Goal: Task Accomplishment & Management: Complete application form

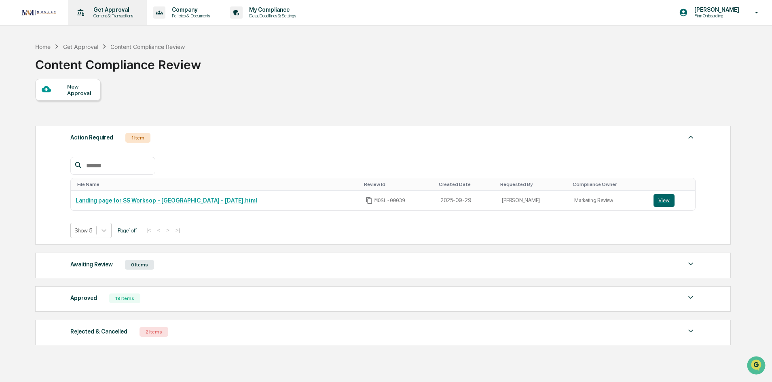
click at [108, 13] on div "Get Approval Content & Transactions" at bounding box center [112, 12] width 50 height 12
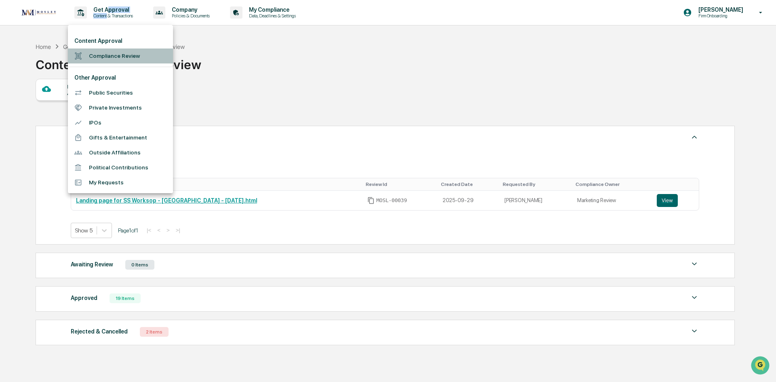
click at [108, 55] on li "Compliance Review" at bounding box center [120, 56] width 105 height 15
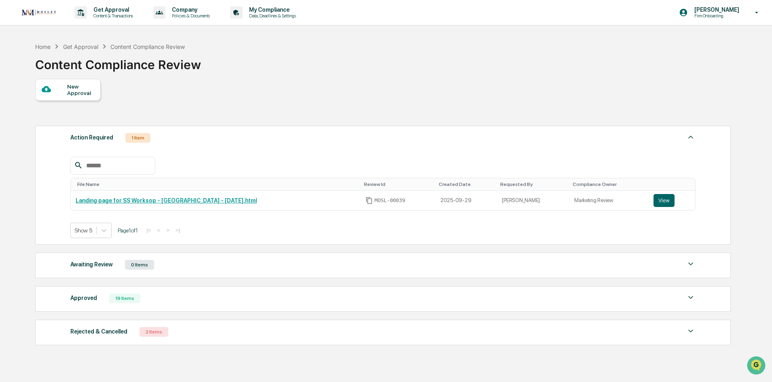
click at [80, 94] on div "New Approval" at bounding box center [80, 89] width 27 height 13
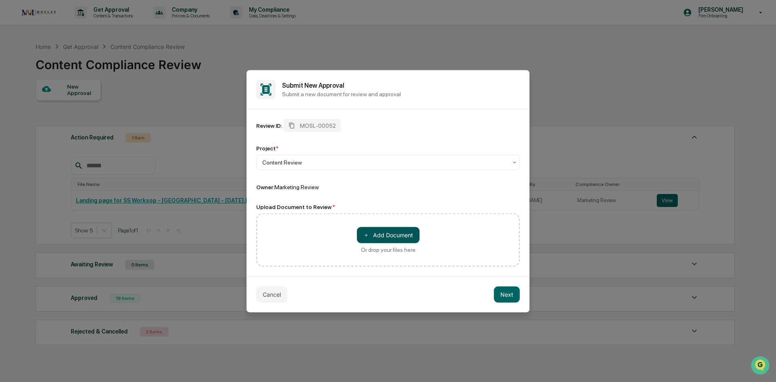
click at [387, 235] on button "＋ Add Document" at bounding box center [388, 235] width 63 height 16
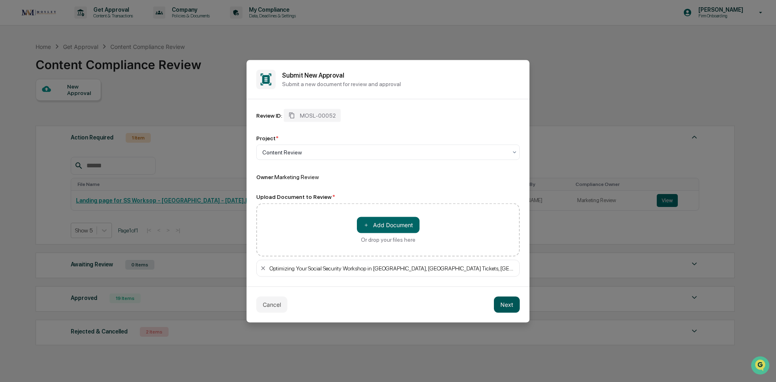
click at [502, 306] on button "Next" at bounding box center [507, 304] width 26 height 16
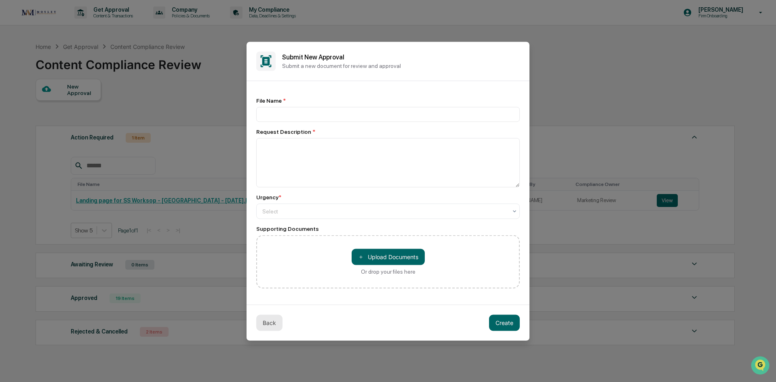
click at [273, 322] on button "Back" at bounding box center [269, 323] width 26 height 16
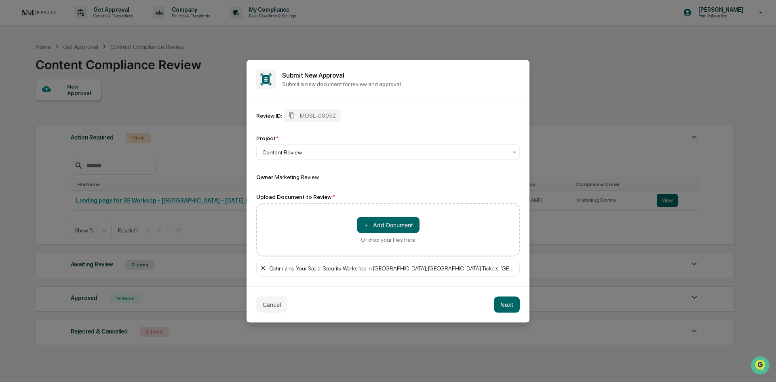
click at [262, 269] on icon at bounding box center [263, 268] width 4 height 4
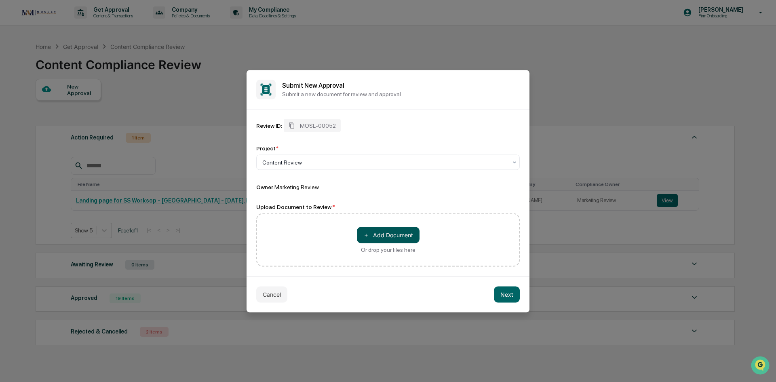
click at [378, 238] on button "＋ Add Document" at bounding box center [388, 235] width 63 height 16
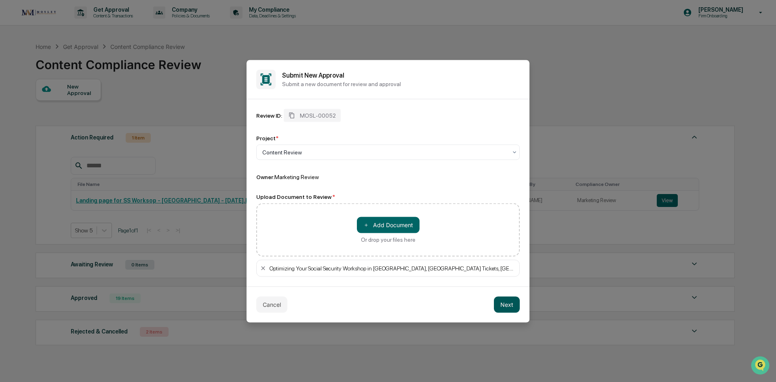
click at [508, 305] on button "Next" at bounding box center [507, 304] width 26 height 16
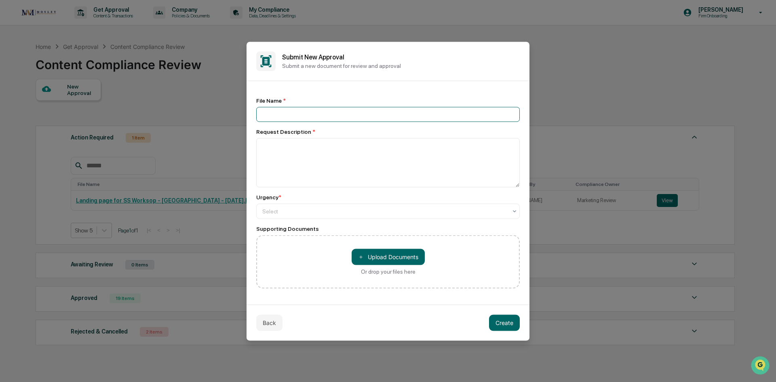
click at [332, 110] on input at bounding box center [388, 114] width 264 height 15
type input "**********"
click at [314, 155] on textarea at bounding box center [388, 162] width 264 height 49
drag, startPoint x: 437, startPoint y: 115, endPoint x: 260, endPoint y: 113, distance: 176.3
click at [260, 113] on input "**********" at bounding box center [388, 114] width 264 height 15
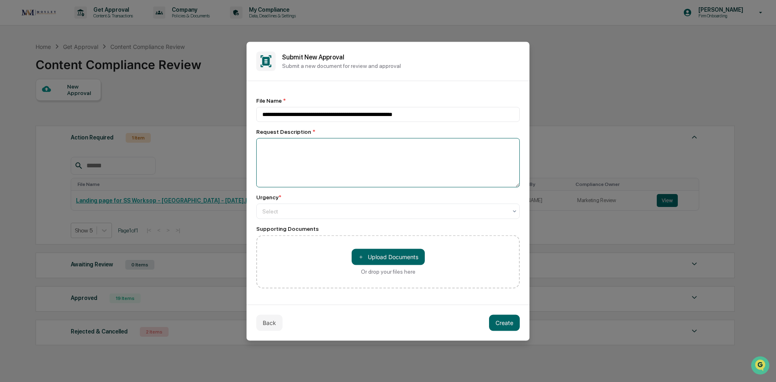
click at [269, 149] on textarea at bounding box center [388, 162] width 264 height 49
paste textarea "**********"
type textarea "**********"
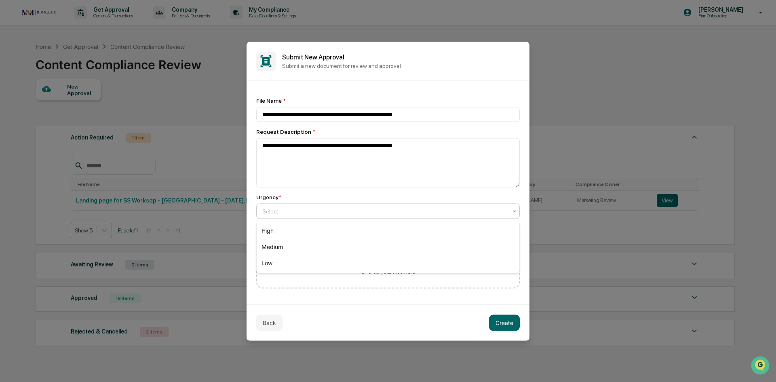
click at [374, 215] on div at bounding box center [384, 211] width 245 height 8
click at [357, 230] on div "High" at bounding box center [388, 231] width 263 height 16
click at [507, 326] on button "Create" at bounding box center [504, 323] width 31 height 16
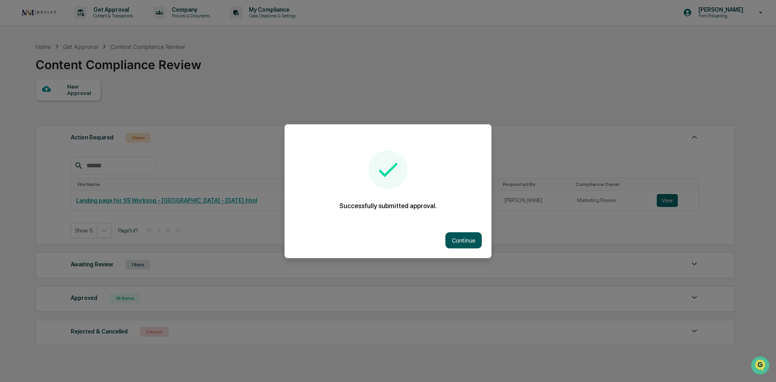
click at [449, 234] on button "Continue" at bounding box center [464, 240] width 36 height 16
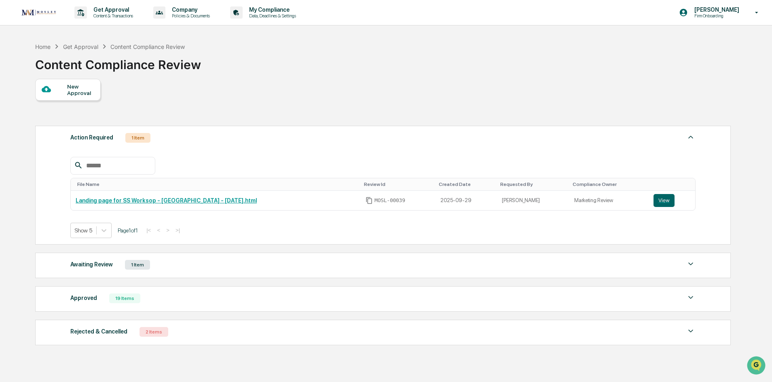
click at [139, 137] on div "1 Item" at bounding box center [137, 138] width 25 height 10
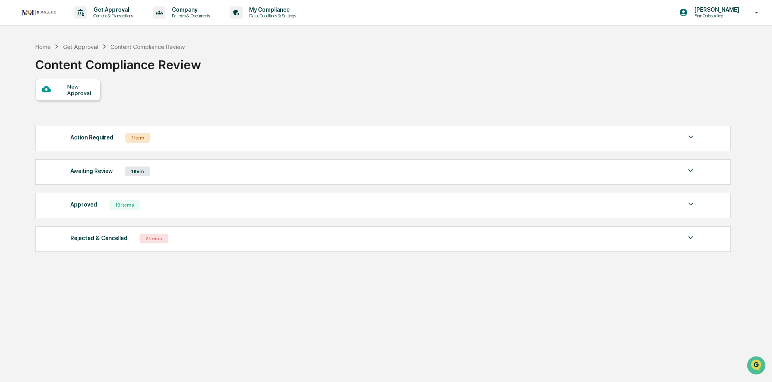
click at [131, 174] on div "1 Item" at bounding box center [137, 172] width 25 height 10
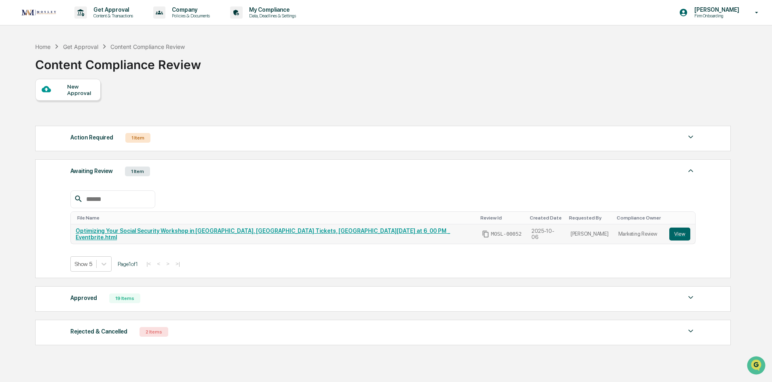
click at [170, 234] on link "Optimizing Your Social Security Workshop in [GEOGRAPHIC_DATA], [GEOGRAPHIC_DATA…" at bounding box center [263, 234] width 374 height 13
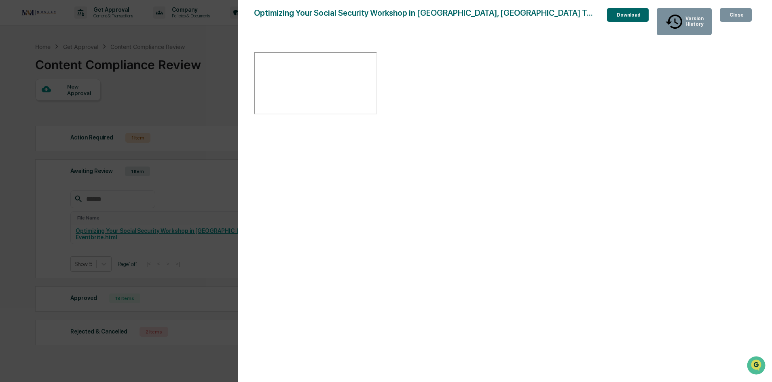
click at [627, 18] on div "Download" at bounding box center [627, 15] width 25 height 6
